Goal: Find specific page/section: Find specific page/section

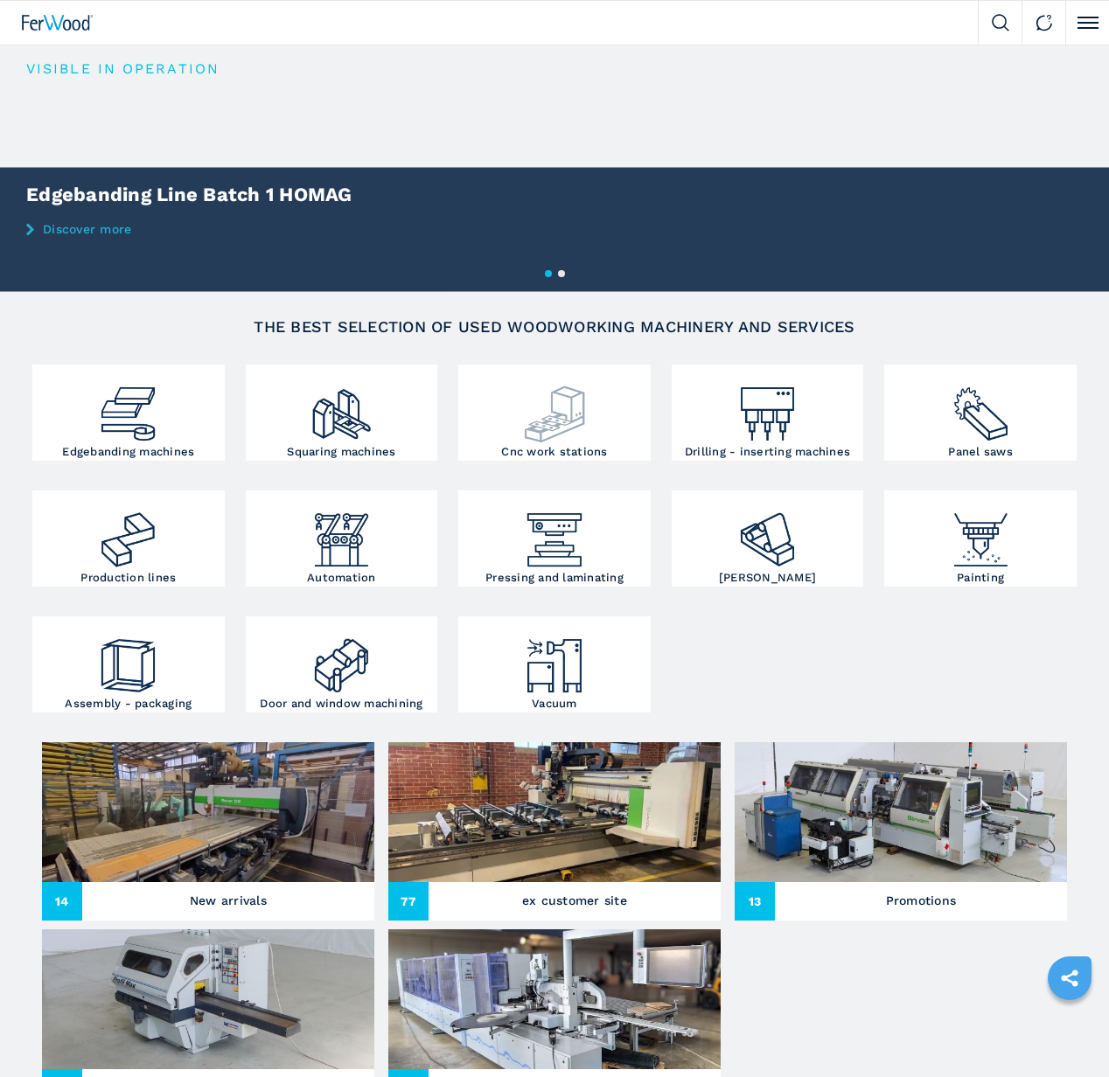
click at [568, 388] on img at bounding box center [554, 407] width 64 height 77
click at [567, 419] on img at bounding box center [554, 407] width 64 height 77
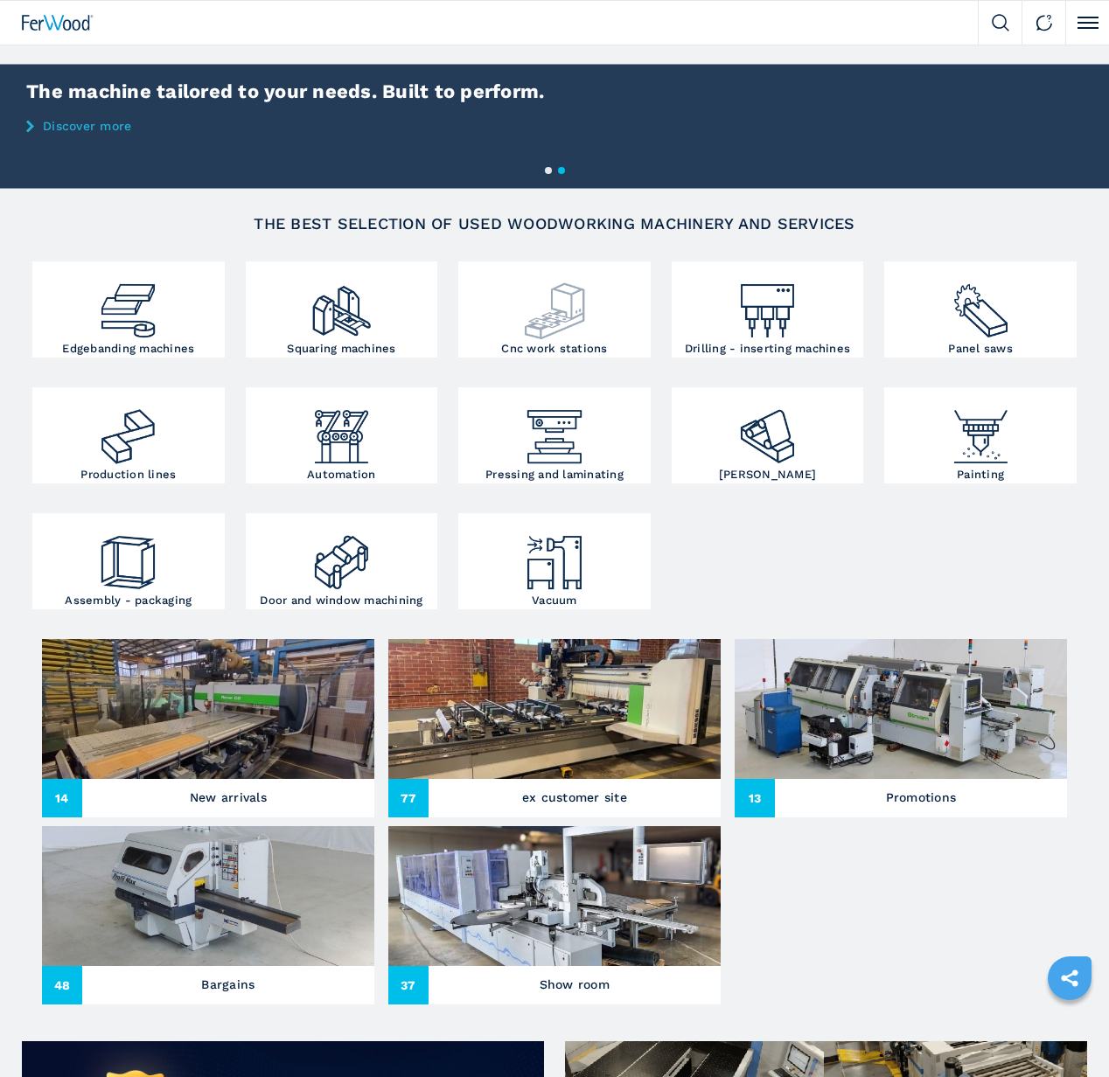
scroll to position [252, 0]
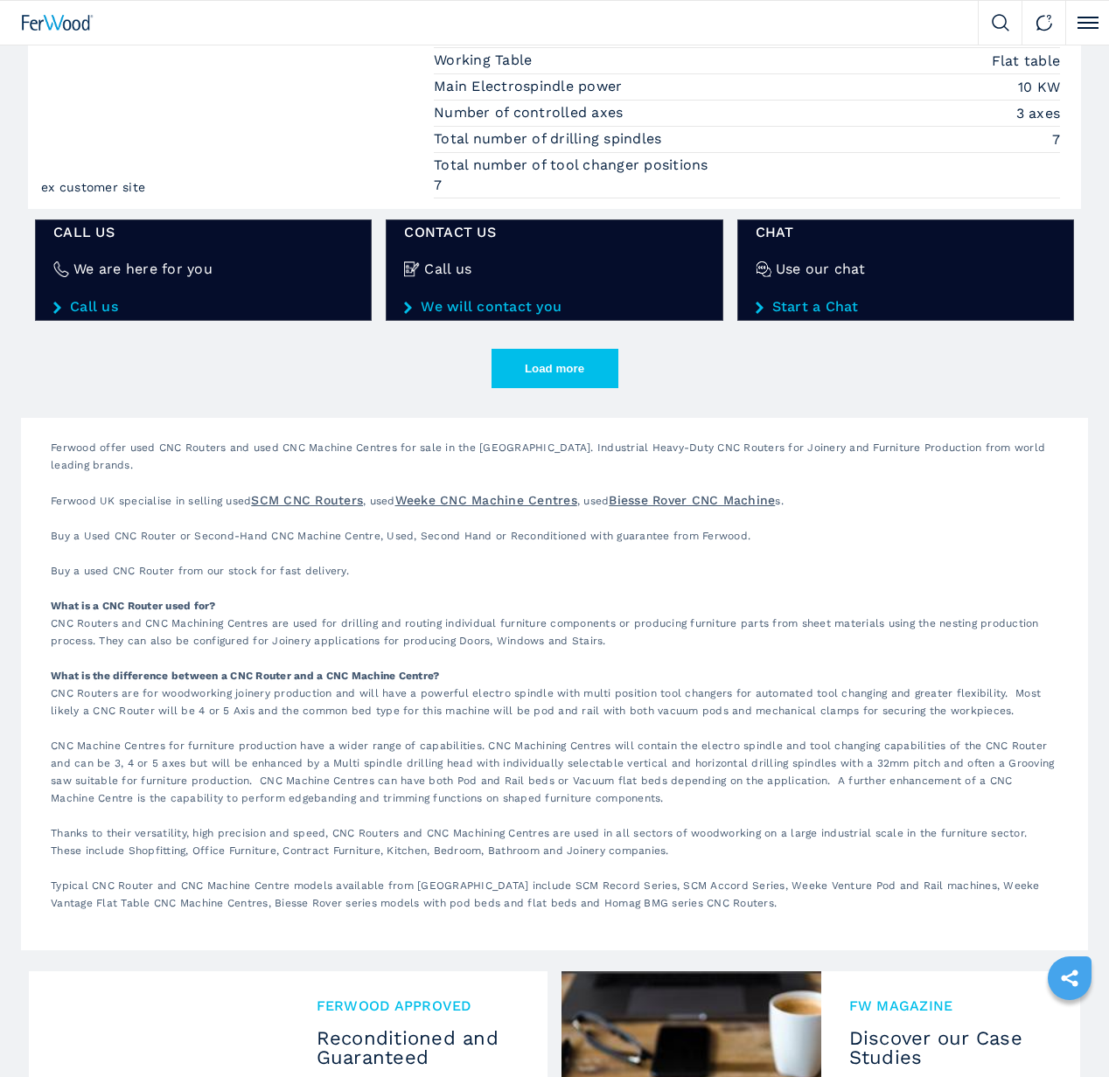
scroll to position [2810, 0]
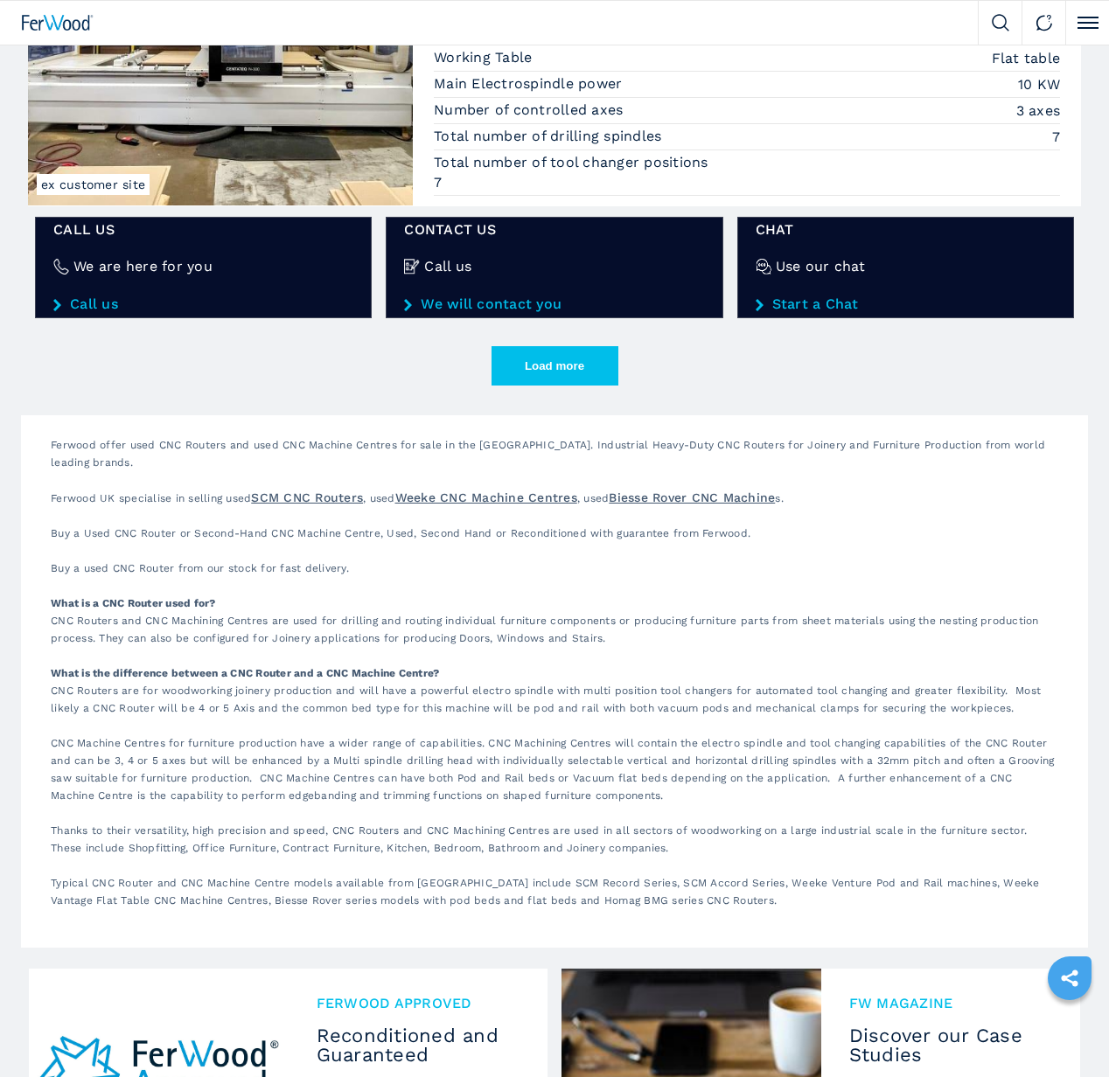
click at [573, 348] on button "Load more" at bounding box center [554, 365] width 127 height 39
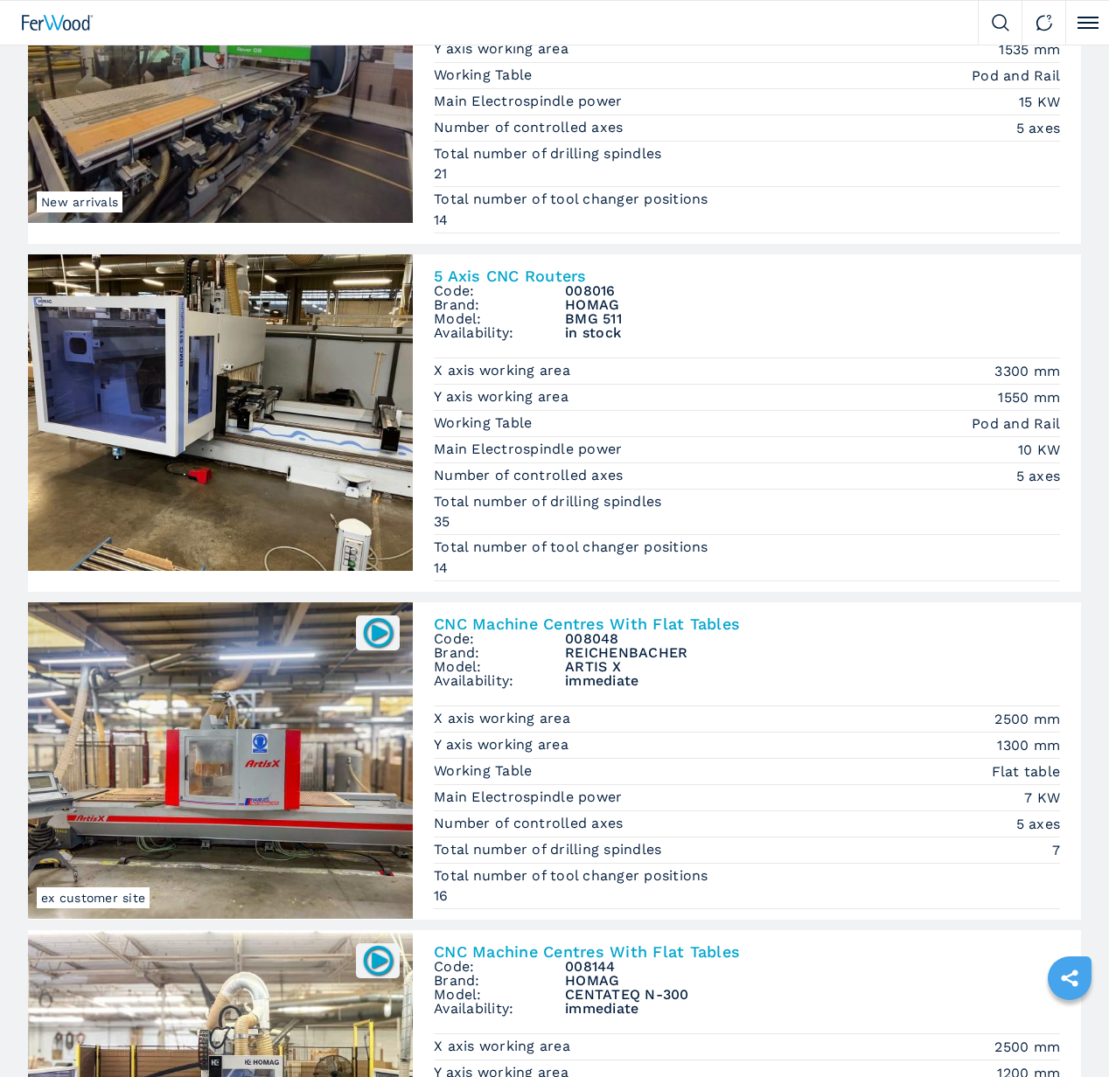
scroll to position [1771, 0]
